Goal: Task Accomplishment & Management: Use online tool/utility

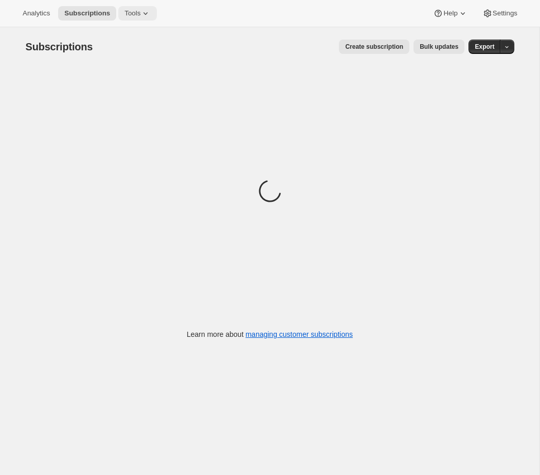
click at [140, 13] on span "Tools" at bounding box center [132, 13] width 16 height 8
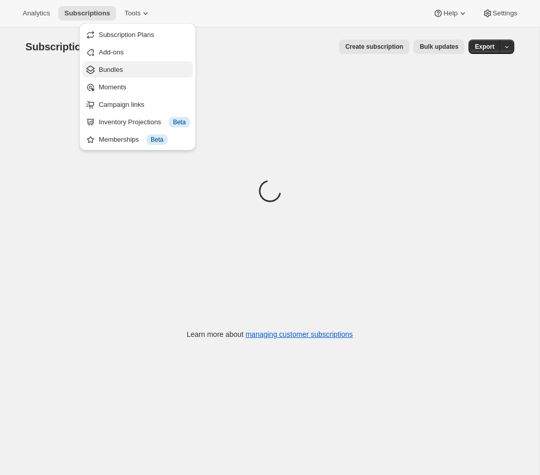
click at [122, 64] on button "Bundles" at bounding box center [137, 69] width 111 height 16
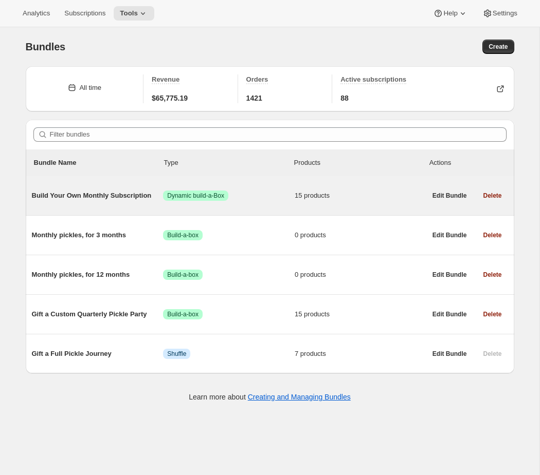
click at [103, 195] on span "Build Your Own Monthly Subscription" at bounding box center [98, 196] width 132 height 10
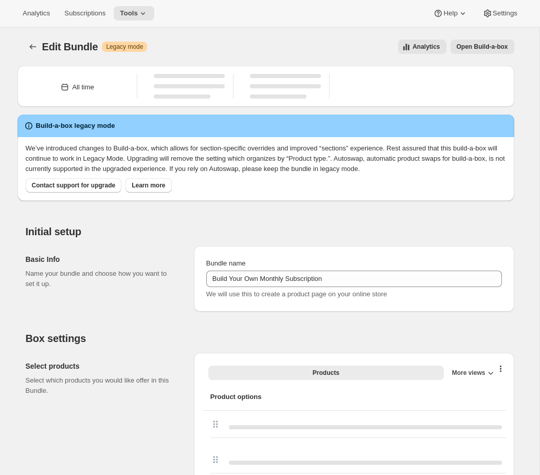
type input "Build Your Own Monthly Subscription"
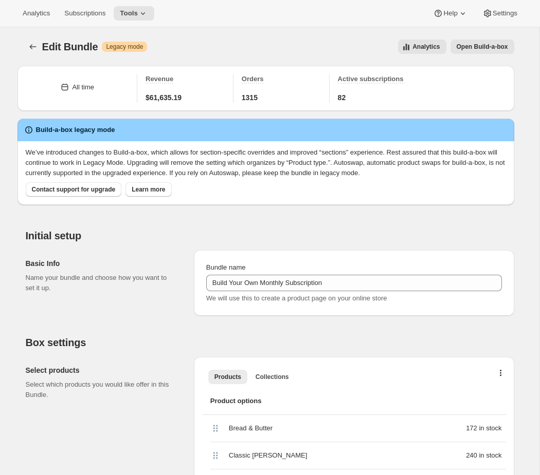
click at [478, 42] on button "Open Build-a-box" at bounding box center [482, 47] width 64 height 14
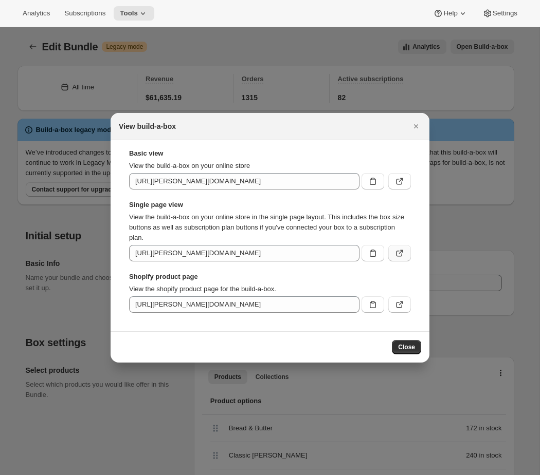
click at [397, 247] on button ":r3m:" at bounding box center [399, 253] width 23 height 16
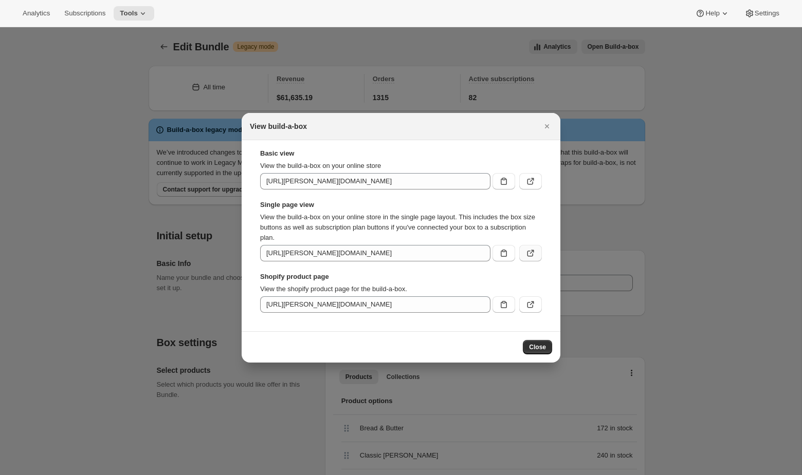
click at [534, 249] on icon ":r3m:" at bounding box center [530, 253] width 10 height 10
click at [539, 124] on icon "Close" at bounding box center [547, 126] width 10 height 10
